Goal: Task Accomplishment & Management: Use online tool/utility

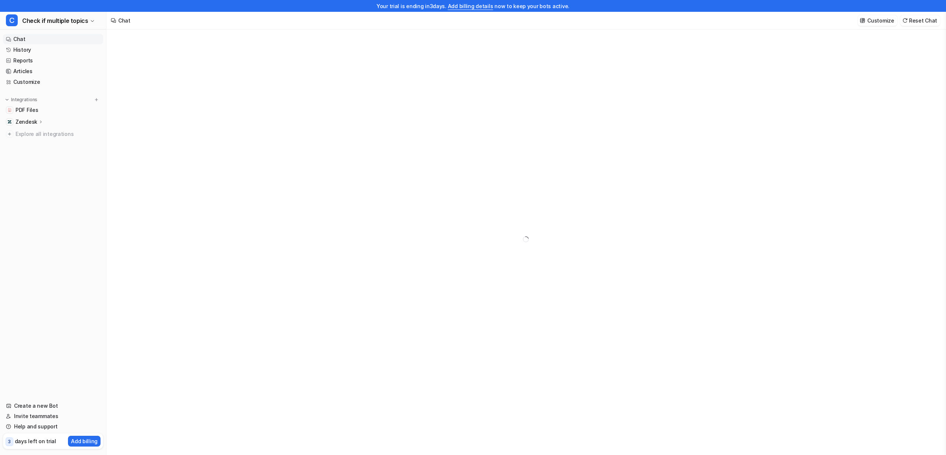
scroll to position [12, 0]
type textarea "**********"
click at [87, 24] on button "C Check if multiple topics" at bounding box center [53, 21] width 106 height 18
click at [56, 79] on link "Create a new bot" at bounding box center [59, 77] width 102 height 12
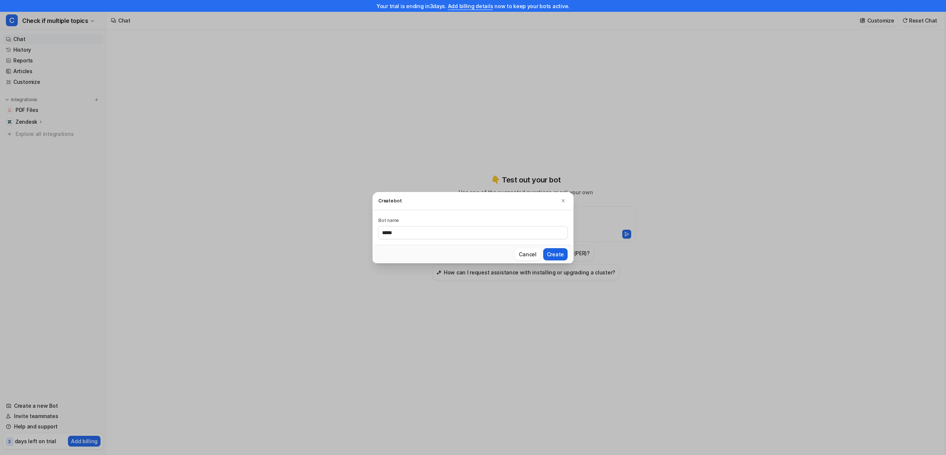
type input "*****"
click at [558, 251] on button "Create" at bounding box center [555, 254] width 24 height 12
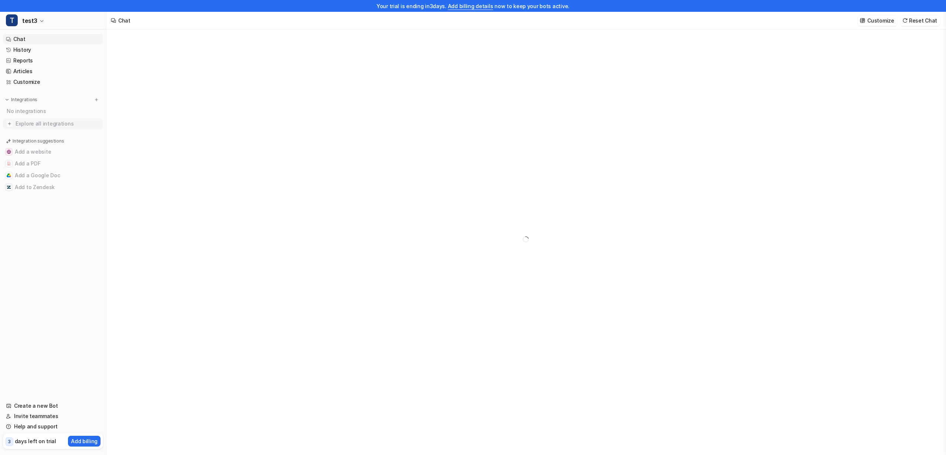
type textarea "**********"
click at [39, 124] on span "Explore all integrations" at bounding box center [58, 124] width 85 height 12
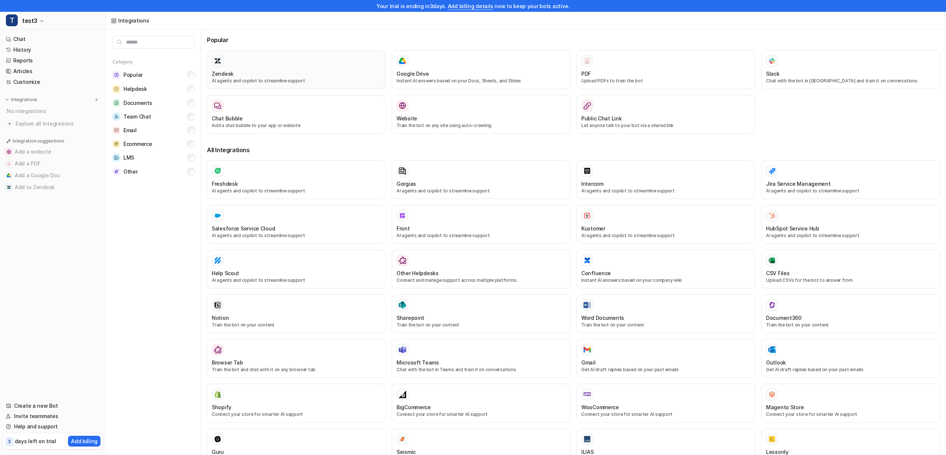
click at [239, 61] on div at bounding box center [296, 61] width 169 height 12
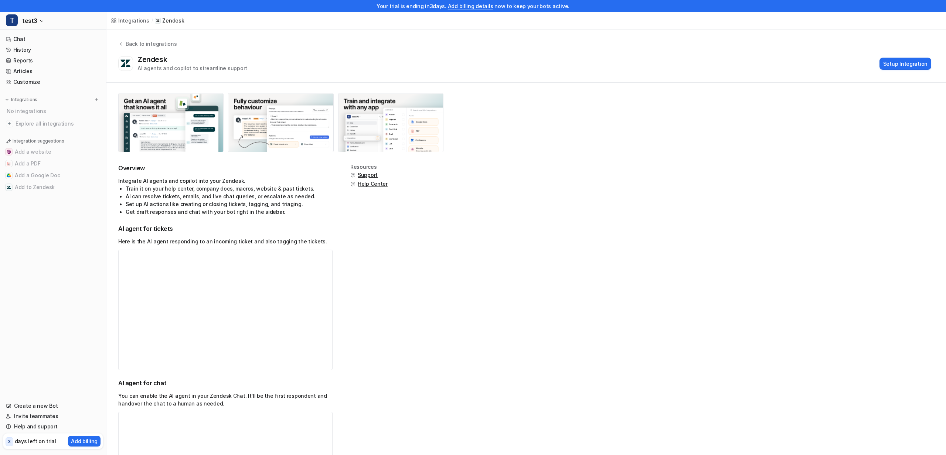
click at [72, 101] on div "Integrations" at bounding box center [53, 99] width 94 height 7
click at [41, 112] on div "No integrations" at bounding box center [53, 111] width 99 height 12
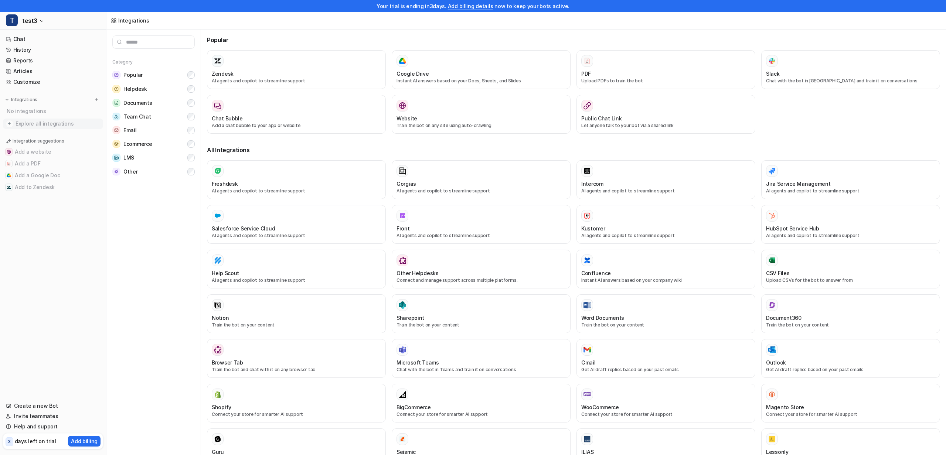
click at [54, 126] on span "Explore all integrations" at bounding box center [58, 124] width 85 height 12
click at [137, 41] on input "text" at bounding box center [153, 41] width 82 height 13
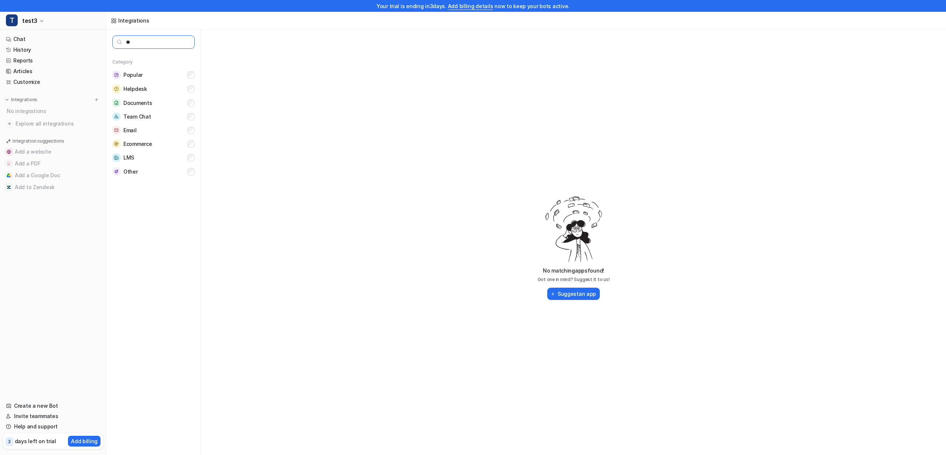
type input "*"
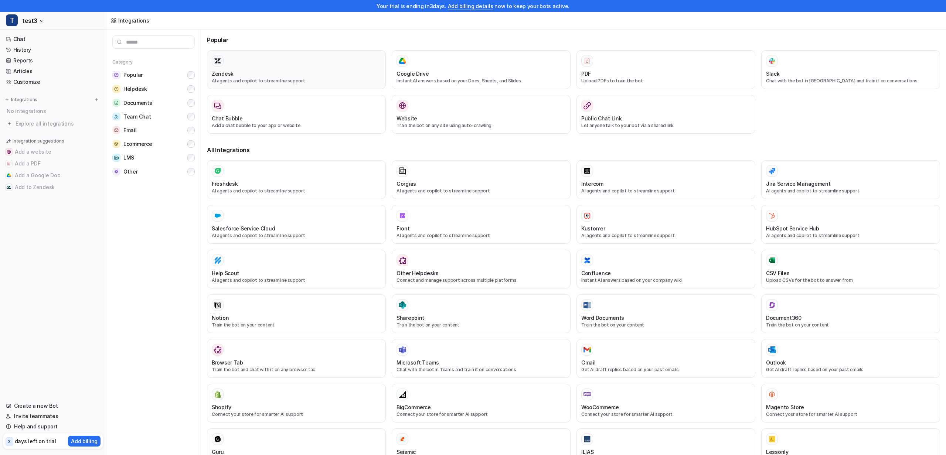
click at [265, 74] on div "Zendesk" at bounding box center [296, 74] width 169 height 8
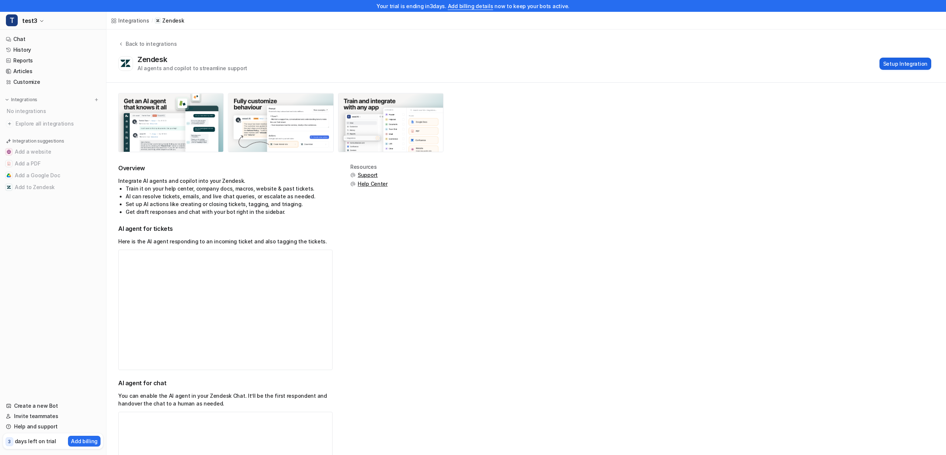
click at [911, 64] on button "Setup Integration" at bounding box center [906, 64] width 52 height 12
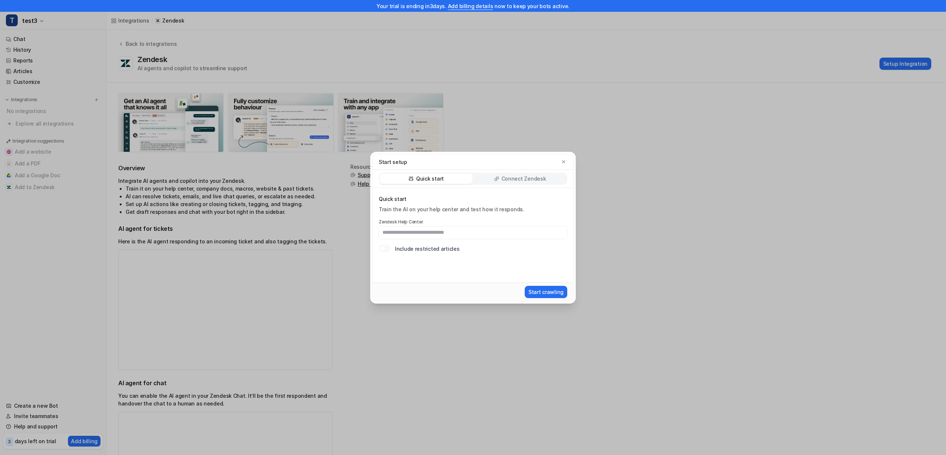
click at [512, 177] on p "Connect Zendesk" at bounding box center [524, 178] width 45 height 7
click at [392, 243] on input "text" at bounding box center [449, 240] width 141 height 13
type input "**********"
click at [541, 291] on button "Connect Zendesk" at bounding box center [541, 292] width 52 height 12
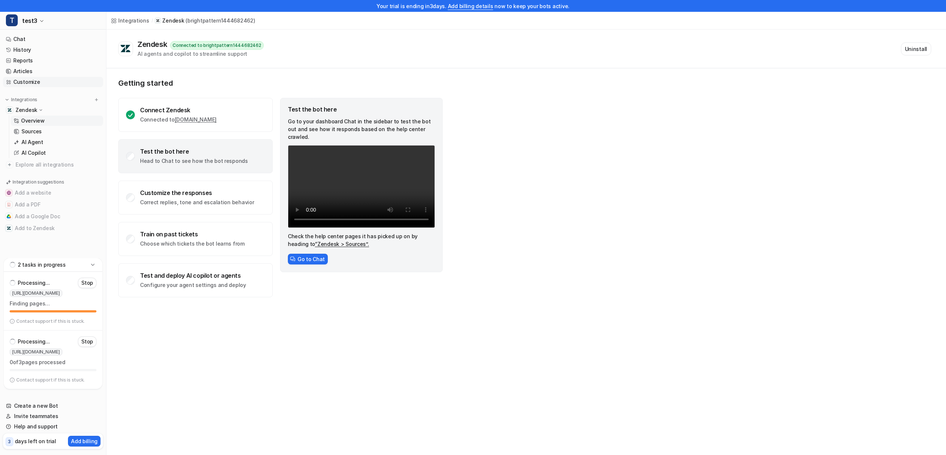
click at [30, 81] on link "Customize" at bounding box center [53, 82] width 100 height 10
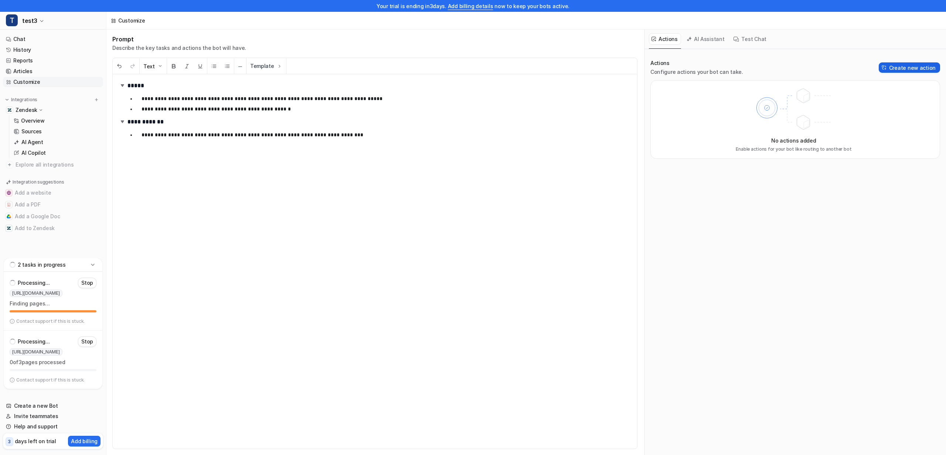
click at [921, 67] on button "Create new action" at bounding box center [909, 67] width 61 height 10
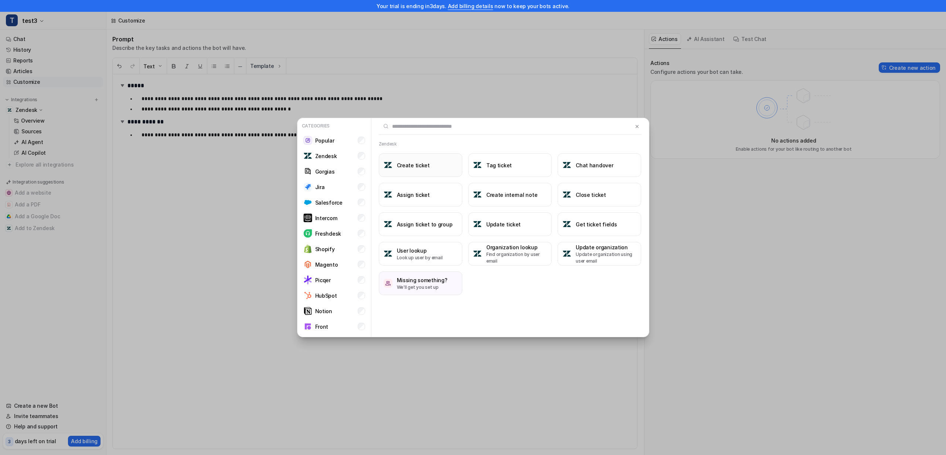
click at [410, 160] on button "Create ticket" at bounding box center [421, 165] width 84 height 24
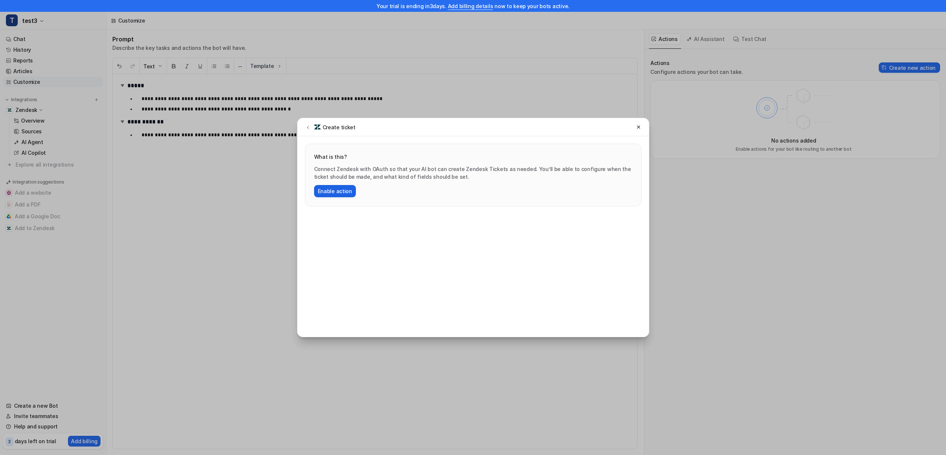
click at [350, 188] on button "Enable action" at bounding box center [335, 191] width 42 height 12
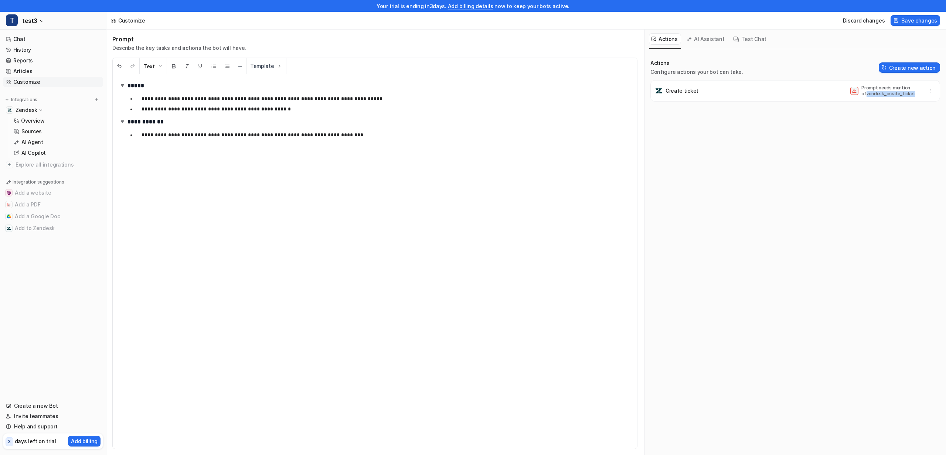
drag, startPoint x: 912, startPoint y: 94, endPoint x: 861, endPoint y: 94, distance: 50.6
click at [861, 94] on div "Prompt needs mention of zendesk_create_ticket" at bounding box center [885, 91] width 70 height 12
click at [930, 90] on icon "button" at bounding box center [930, 90] width 5 height 5
click at [840, 85] on div "Create ticket Prompt needs mention of zendesk_create_ticket Delete" at bounding box center [795, 91] width 283 height 15
drag, startPoint x: 907, startPoint y: 92, endPoint x: 862, endPoint y: 96, distance: 45.2
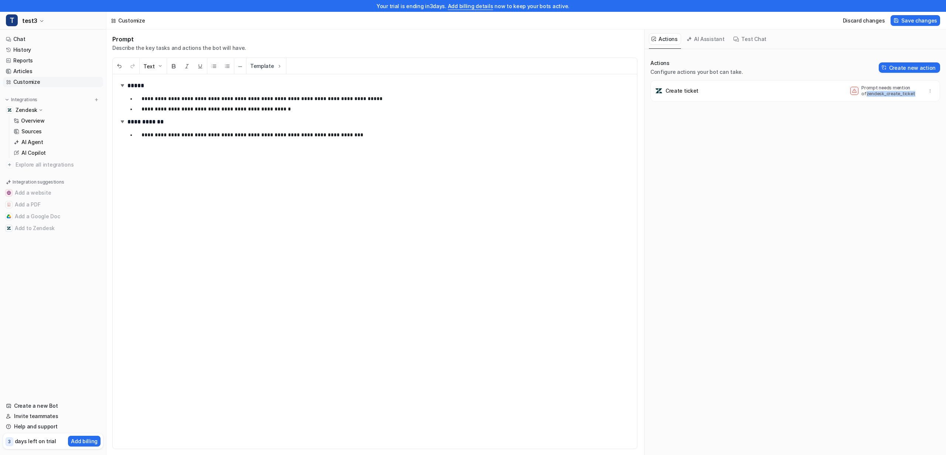
click at [862, 96] on p "Prompt needs mention of zendesk_create_ticket" at bounding box center [890, 91] width 59 height 12
copy p "zendesk_create_ticket"
click at [330, 132] on p "**********" at bounding box center [387, 134] width 490 height 9
click at [351, 139] on ul "**********" at bounding box center [380, 135] width 504 height 12
